Goal: Task Accomplishment & Management: Manage account settings

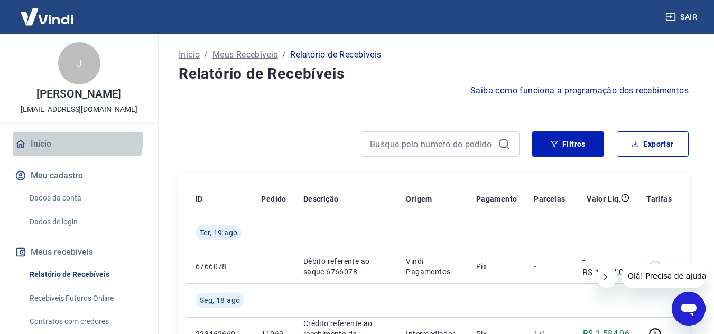
click at [77, 140] on link "Início" at bounding box center [79, 144] width 133 height 23
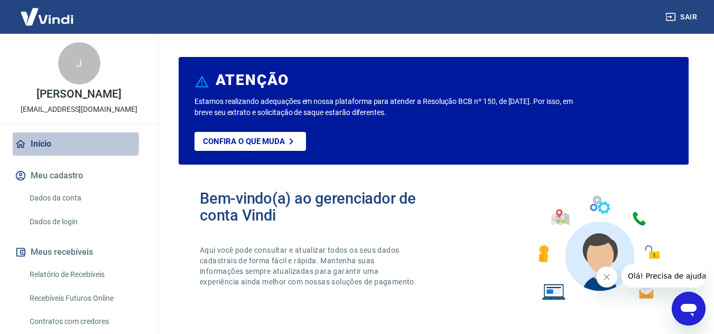
click at [44, 143] on link "Início" at bounding box center [79, 144] width 133 height 23
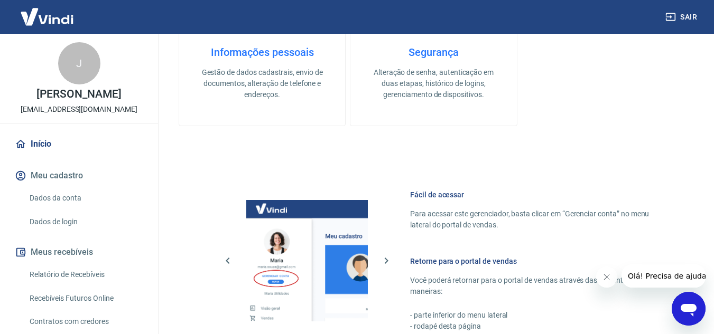
scroll to position [441, 0]
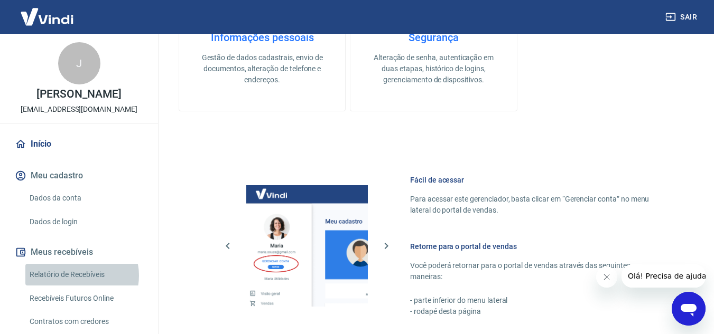
click at [78, 276] on link "Relatório de Recebíveis" at bounding box center [85, 275] width 120 height 22
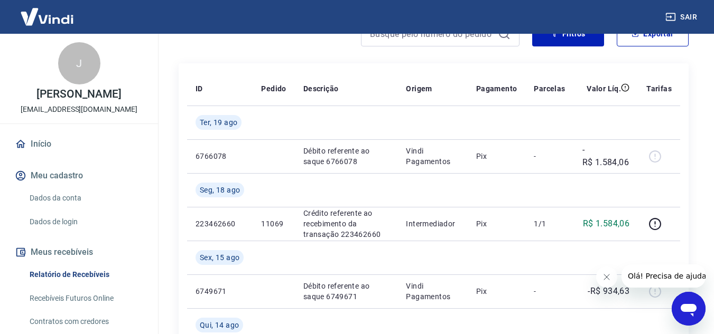
scroll to position [104, 0]
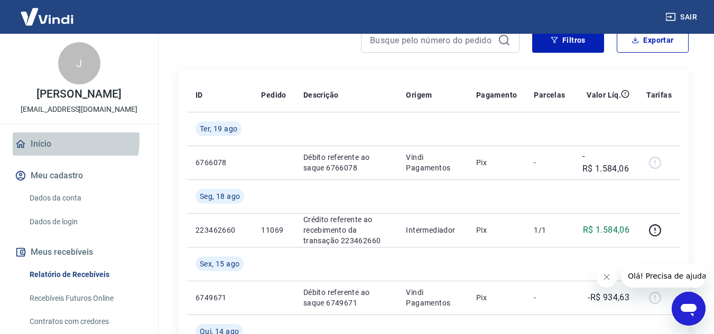
click at [37, 139] on link "Início" at bounding box center [79, 144] width 133 height 23
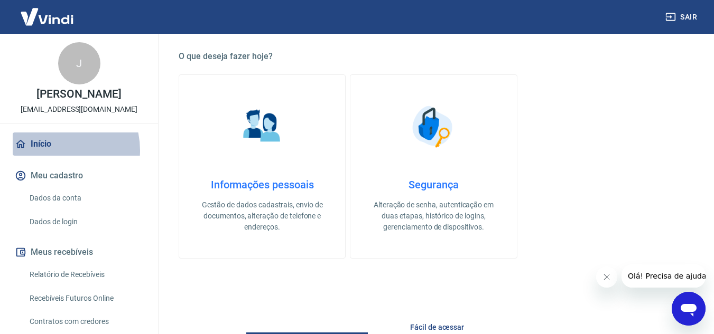
click at [54, 151] on link "Início" at bounding box center [79, 144] width 133 height 23
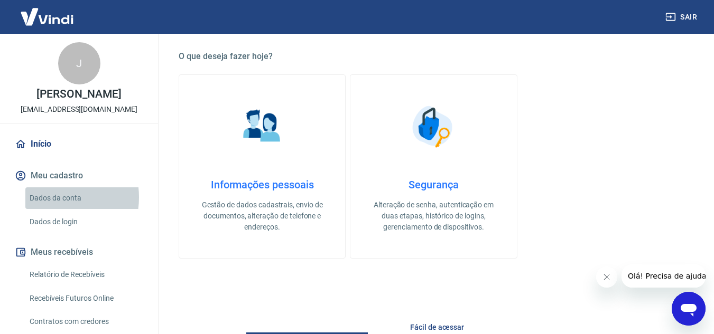
click at [51, 198] on link "Dados da conta" at bounding box center [85, 199] width 120 height 22
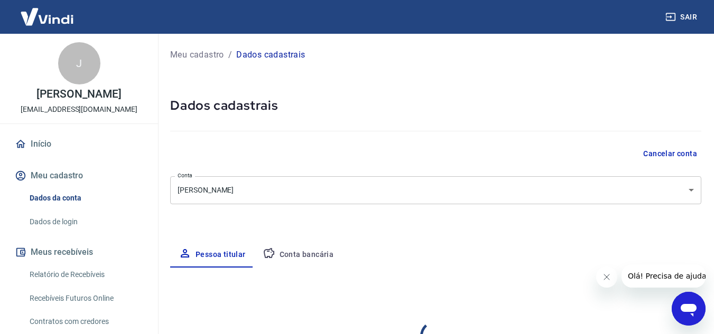
select select "SP"
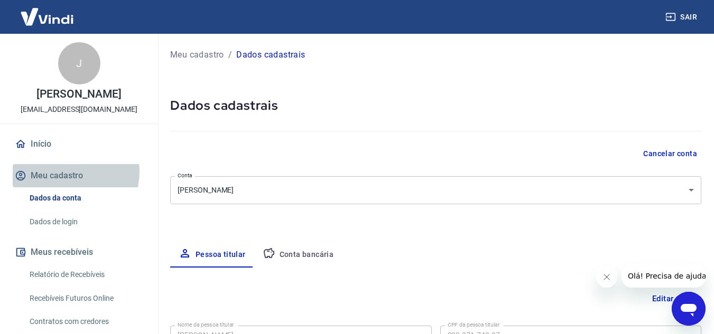
click at [70, 172] on button "Meu cadastro" at bounding box center [79, 175] width 133 height 23
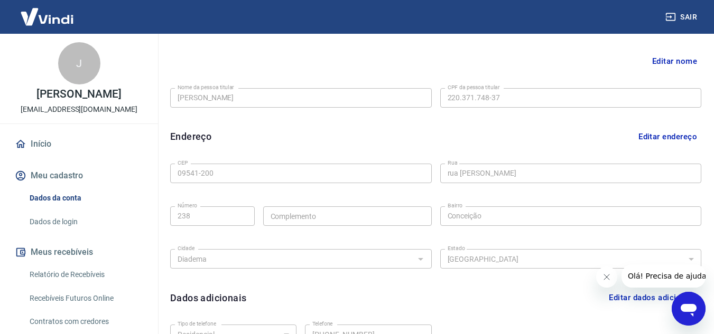
scroll to position [247, 0]
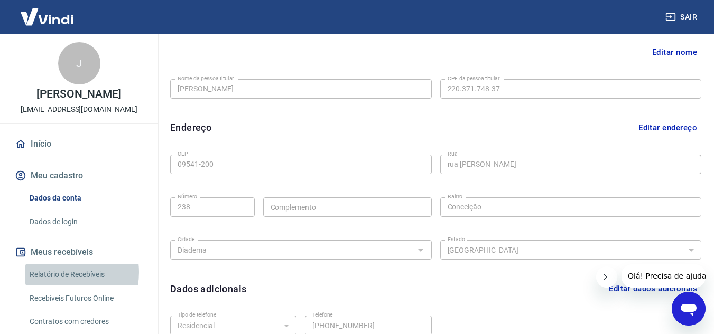
click at [62, 273] on link "Relatório de Recebíveis" at bounding box center [85, 275] width 120 height 22
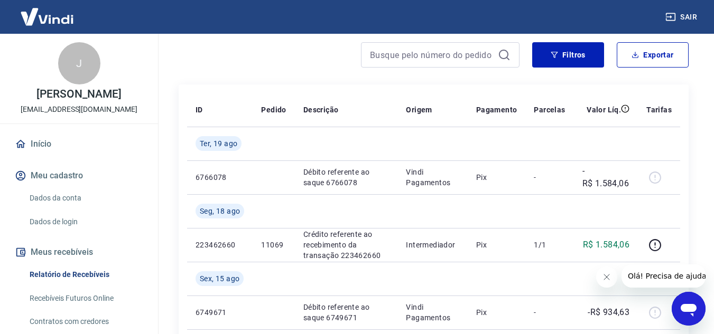
scroll to position [91, 0]
